Goal: Task Accomplishment & Management: Complete application form

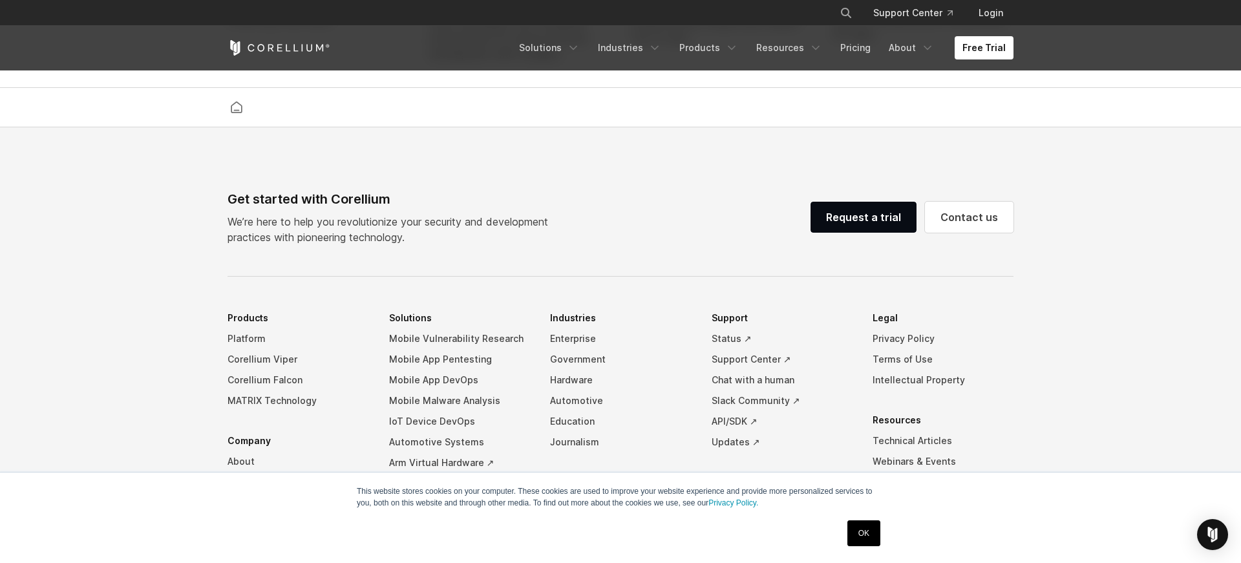
scroll to position [3040, 0]
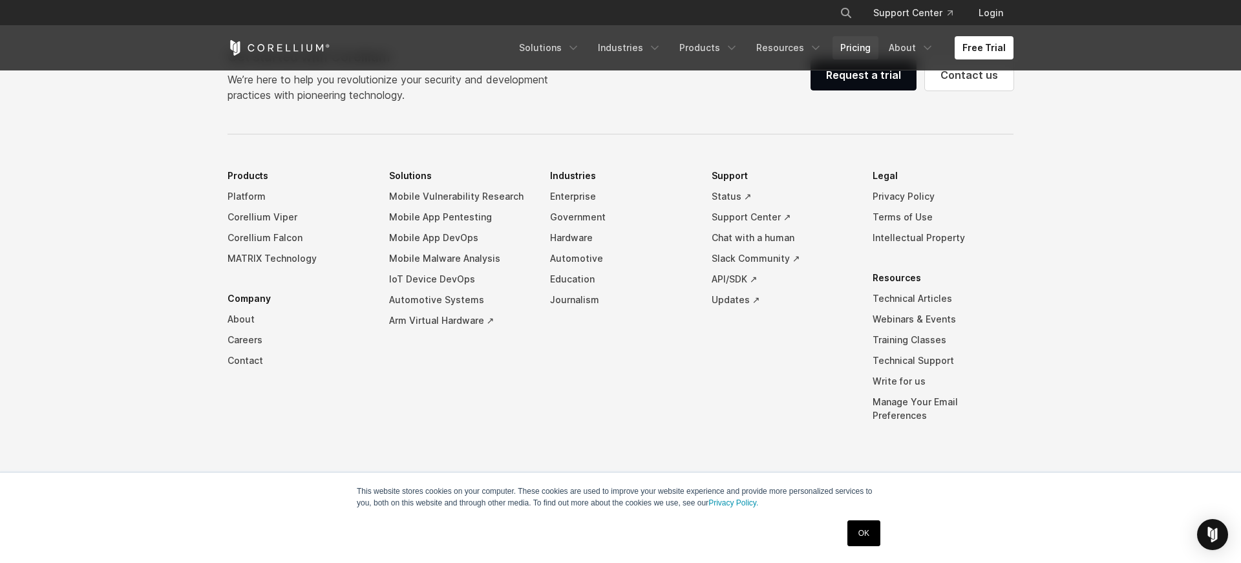
click at [843, 52] on link "Pricing" at bounding box center [856, 47] width 46 height 23
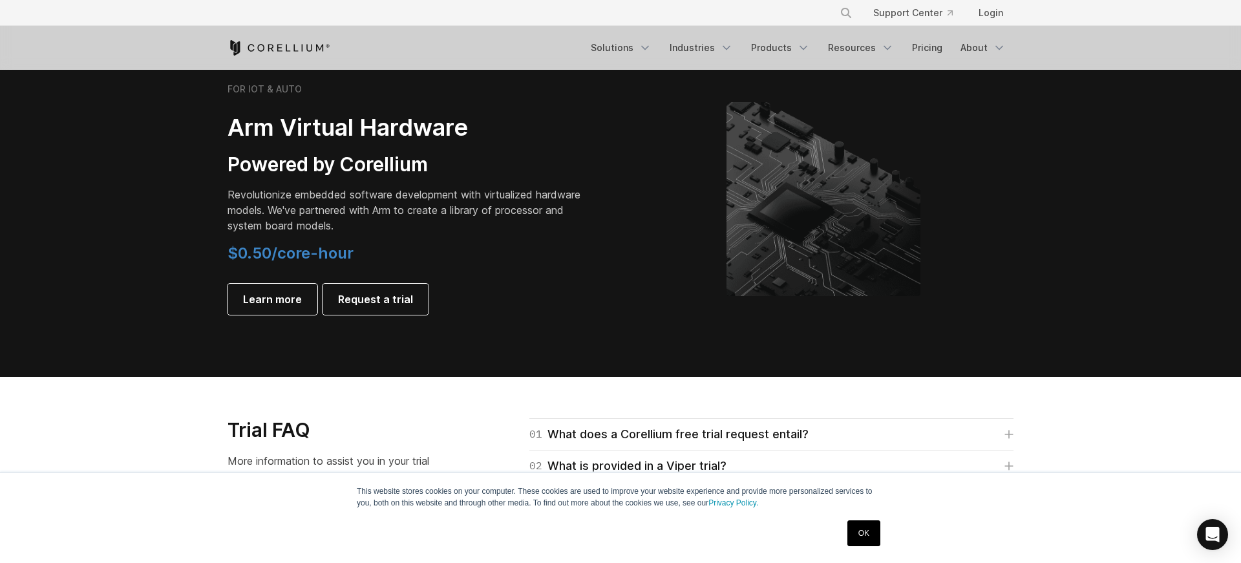
scroll to position [1526, 0]
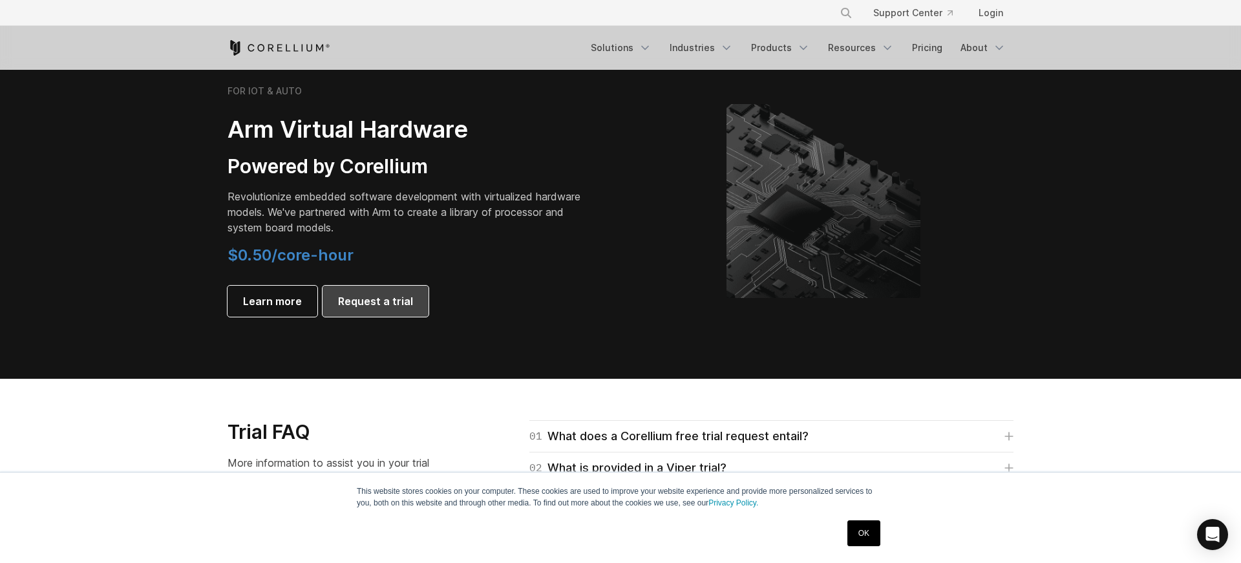
click at [352, 293] on span "Request a trial" at bounding box center [375, 301] width 75 height 16
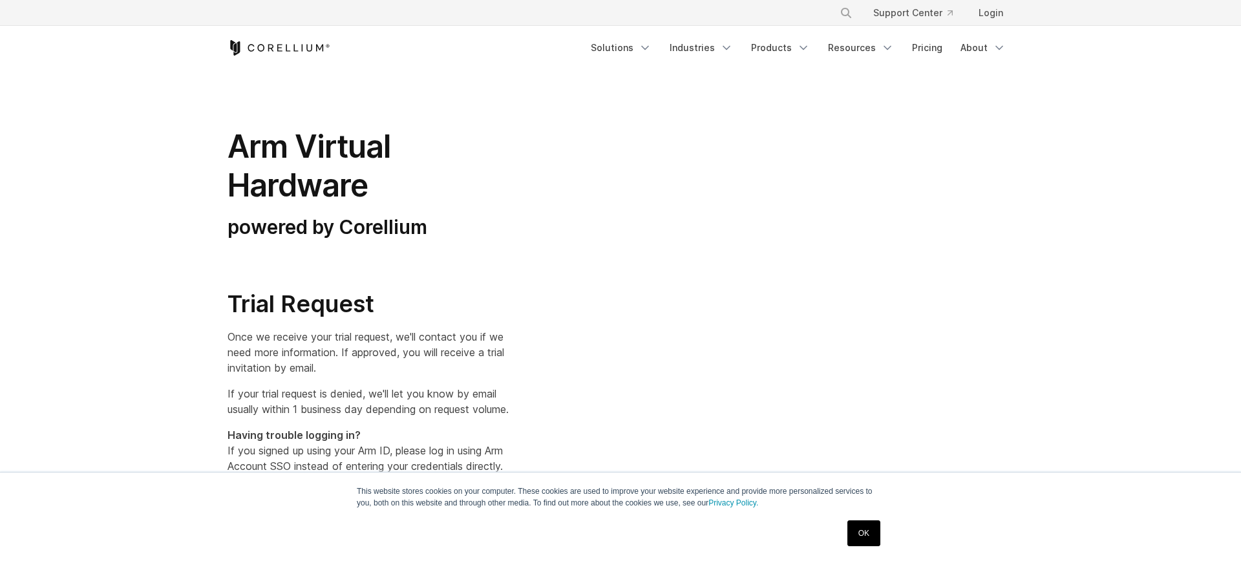
select select "**"
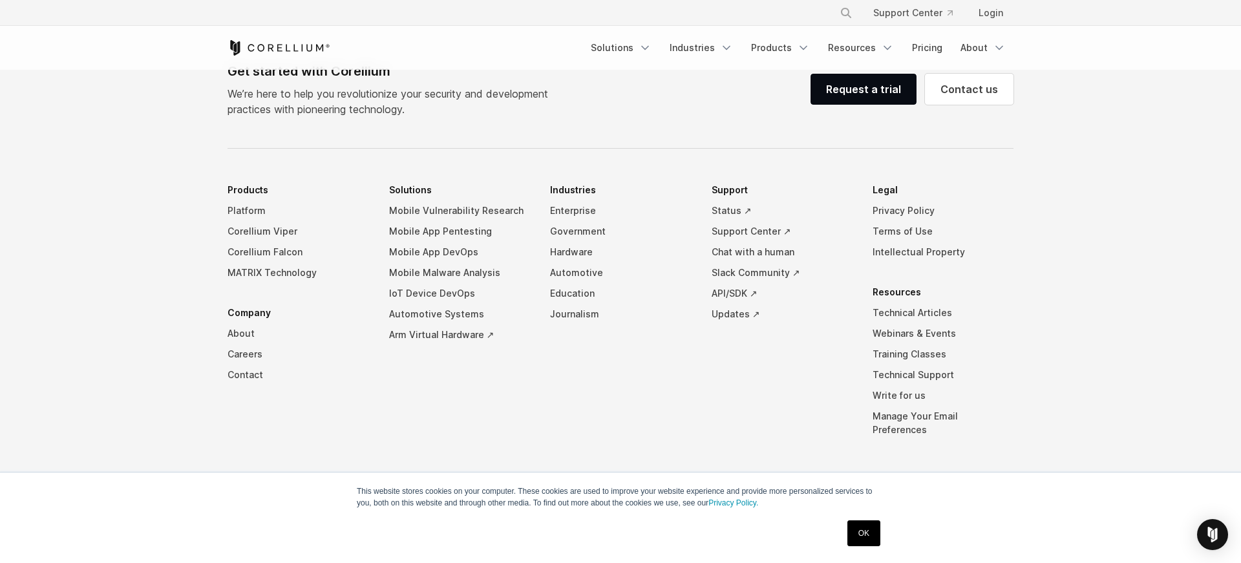
scroll to position [814, 0]
